Goal: Entertainment & Leisure: Consume media (video, audio)

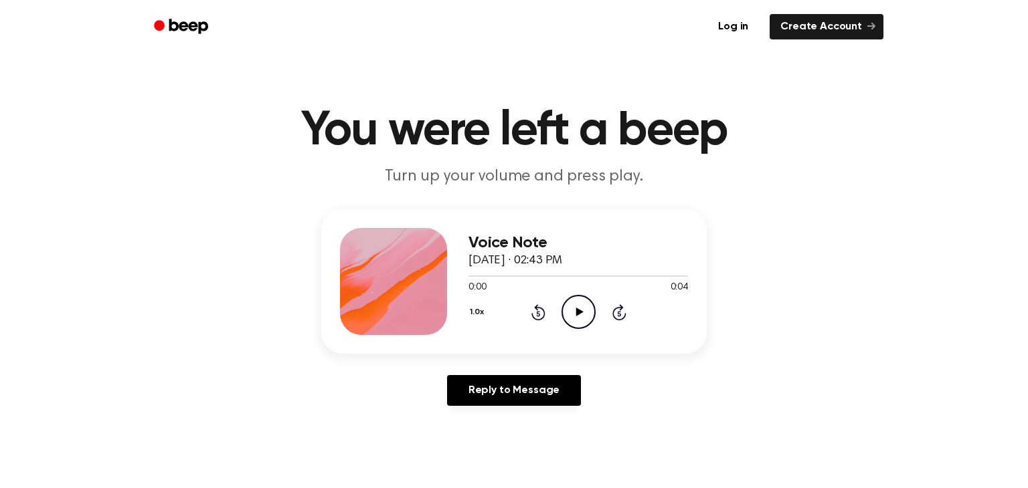
click at [580, 316] on icon "Play Audio" at bounding box center [578, 312] width 34 height 34
click at [581, 319] on icon "Pause Audio" at bounding box center [578, 312] width 34 height 34
click at [581, 321] on icon "Play Audio" at bounding box center [578, 312] width 34 height 34
click at [570, 315] on icon "Play Audio" at bounding box center [578, 312] width 34 height 34
click at [579, 314] on icon at bounding box center [578, 312] width 7 height 9
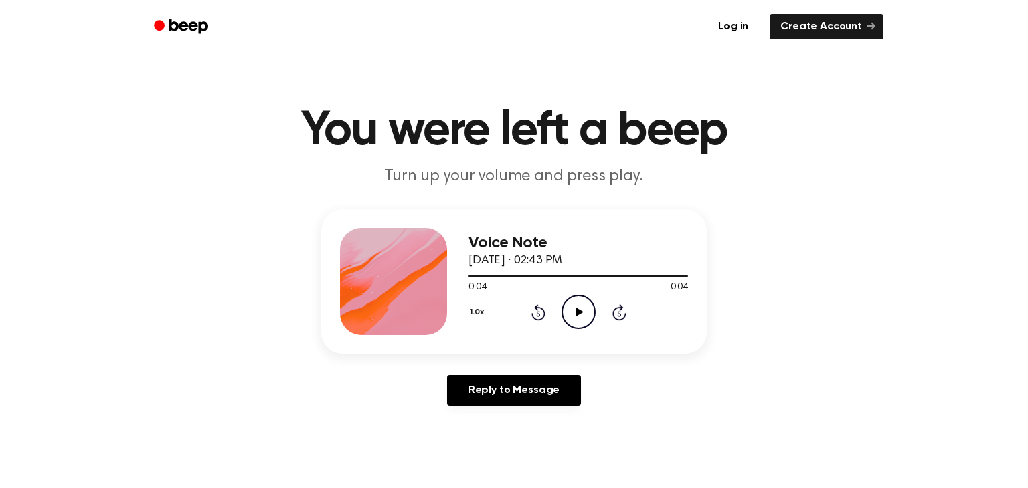
click at [577, 313] on icon at bounding box center [578, 312] width 7 height 9
click at [574, 313] on icon "Play Audio" at bounding box center [578, 312] width 34 height 34
click at [575, 313] on icon "Play Audio" at bounding box center [578, 312] width 34 height 34
click at [574, 315] on icon "Play Audio" at bounding box center [578, 312] width 34 height 34
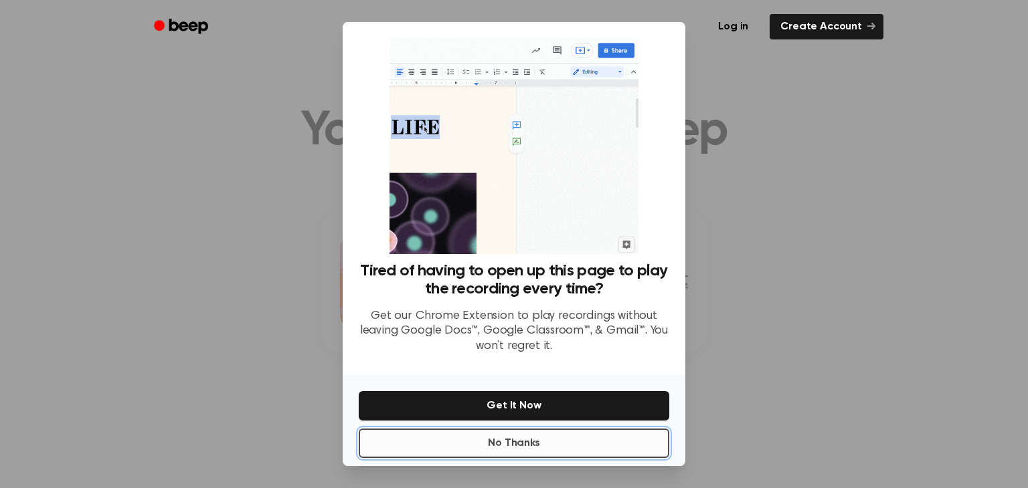
click at [532, 447] on button "No Thanks" at bounding box center [514, 443] width 310 height 29
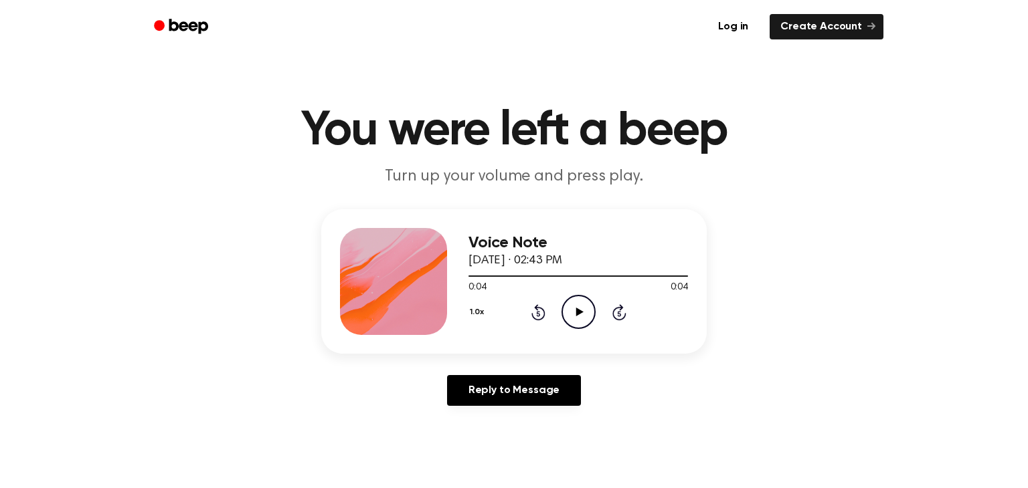
click at [580, 313] on icon at bounding box center [578, 312] width 7 height 9
click at [579, 317] on icon "Play Audio" at bounding box center [578, 312] width 34 height 34
click at [580, 312] on icon at bounding box center [578, 312] width 7 height 9
